Goal: Obtain resource: Obtain resource

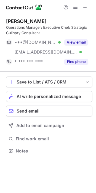
scroll to position [147, 96]
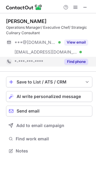
drag, startPoint x: 74, startPoint y: 44, endPoint x: 83, endPoint y: 60, distance: 18.4
click at [74, 44] on button "View email" at bounding box center [76, 42] width 24 height 6
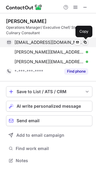
click at [87, 42] on span at bounding box center [85, 42] width 5 height 5
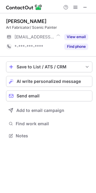
scroll to position [132, 96]
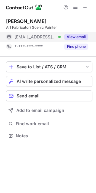
click at [72, 36] on button "View email" at bounding box center [76, 37] width 24 height 6
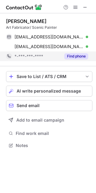
scroll to position [141, 96]
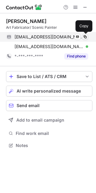
click at [87, 38] on span at bounding box center [85, 36] width 5 height 5
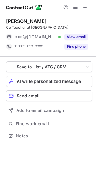
scroll to position [132, 96]
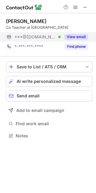
drag, startPoint x: 67, startPoint y: 32, endPoint x: 62, endPoint y: 42, distance: 11.0
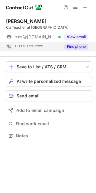
click at [68, 32] on div "View email" at bounding box center [75, 37] width 28 height 10
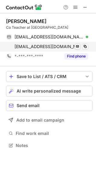
scroll to position [141, 96]
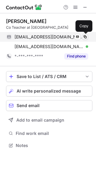
click at [83, 37] on span at bounding box center [85, 36] width 5 height 5
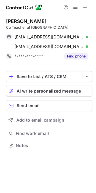
scroll to position [141, 96]
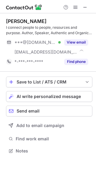
scroll to position [147, 96]
